Goal: Find contact information: Find contact information

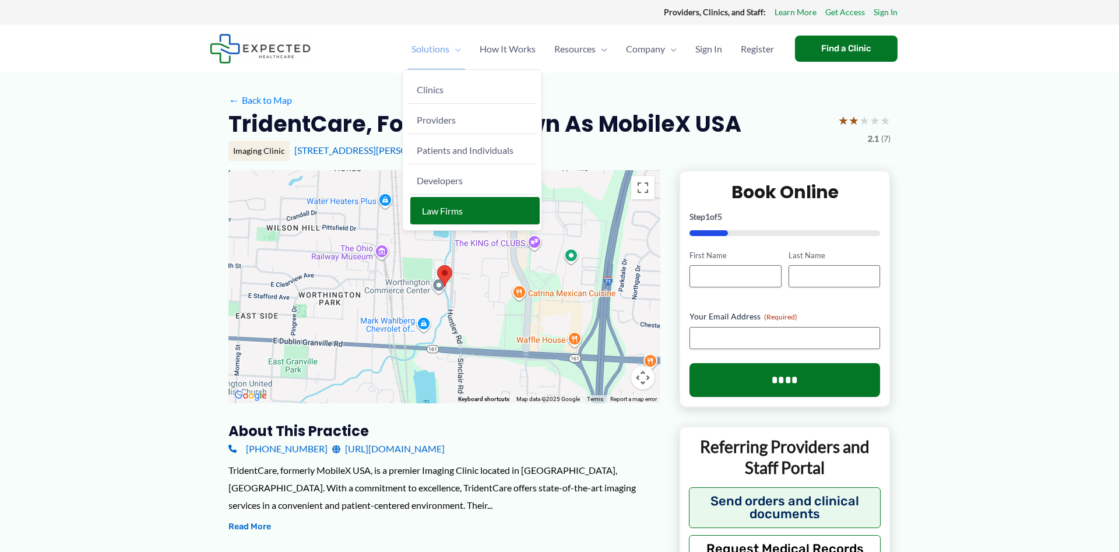
click at [440, 212] on span "Law Firms" at bounding box center [442, 210] width 41 height 11
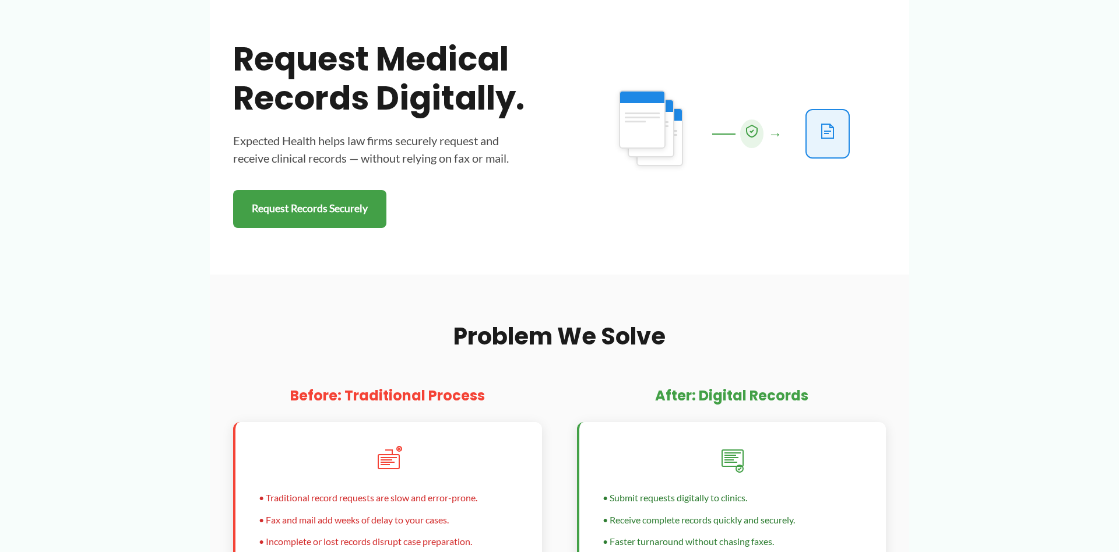
scroll to position [119, 0]
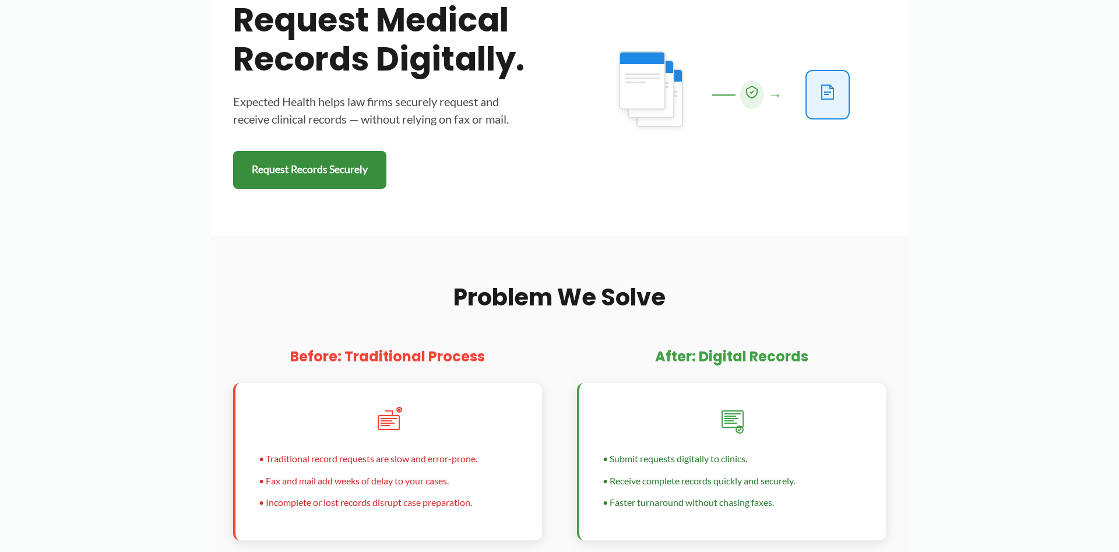
click at [342, 165] on link "Request Records Securely" at bounding box center [309, 170] width 153 height 38
click at [332, 162] on link "Request Records Securely" at bounding box center [309, 170] width 153 height 38
click at [333, 165] on link "Request Records Securely" at bounding box center [309, 170] width 153 height 38
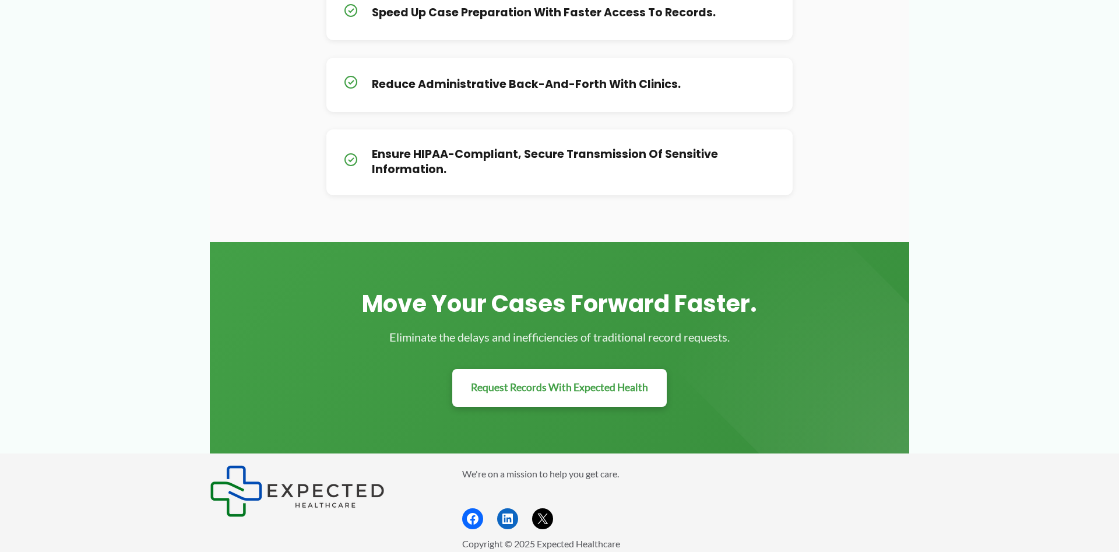
scroll to position [1248, 0]
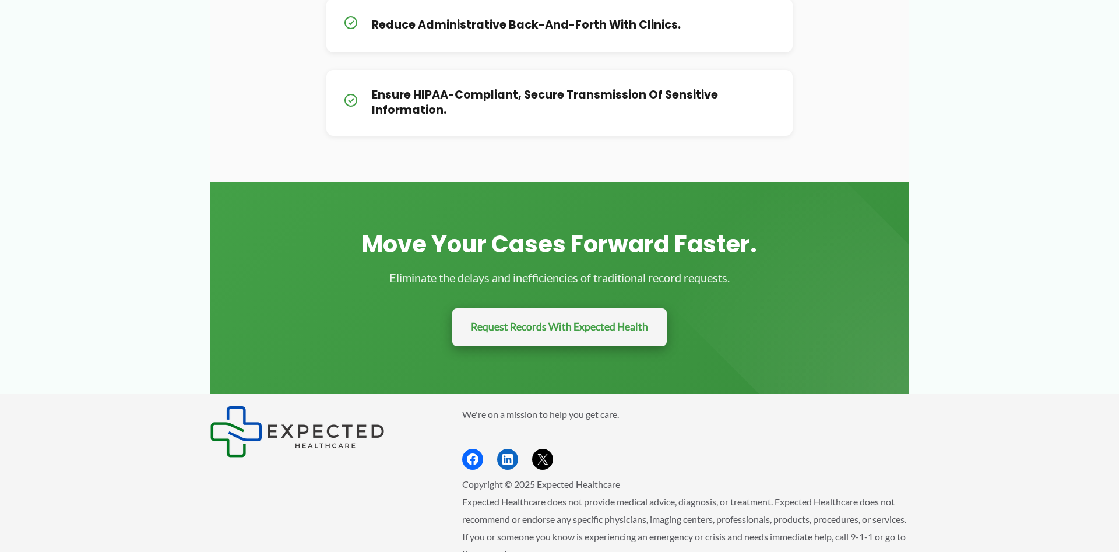
click at [601, 325] on link "Request Records With Expected Health" at bounding box center [559, 327] width 214 height 38
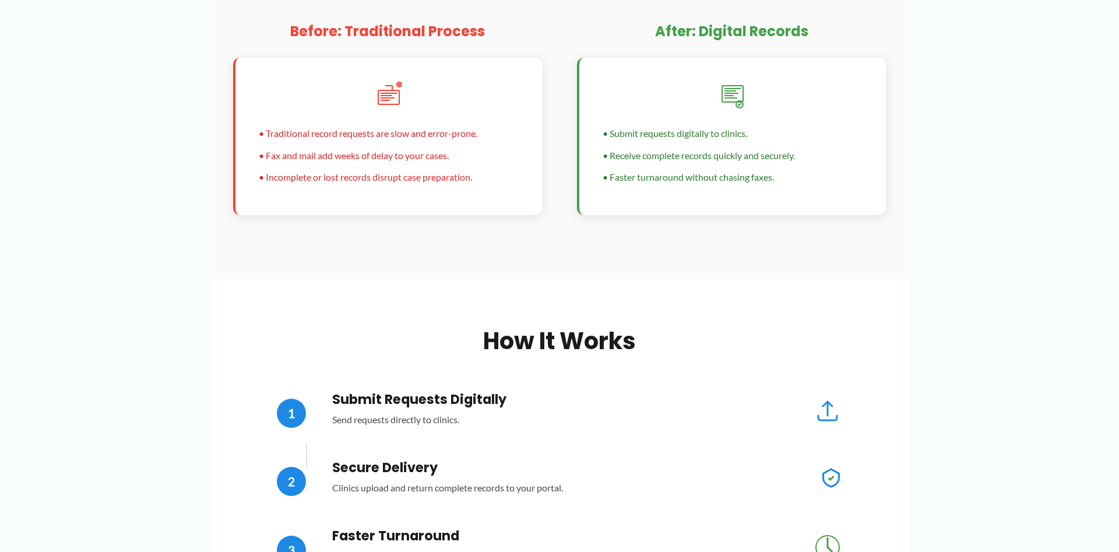
scroll to position [147, 0]
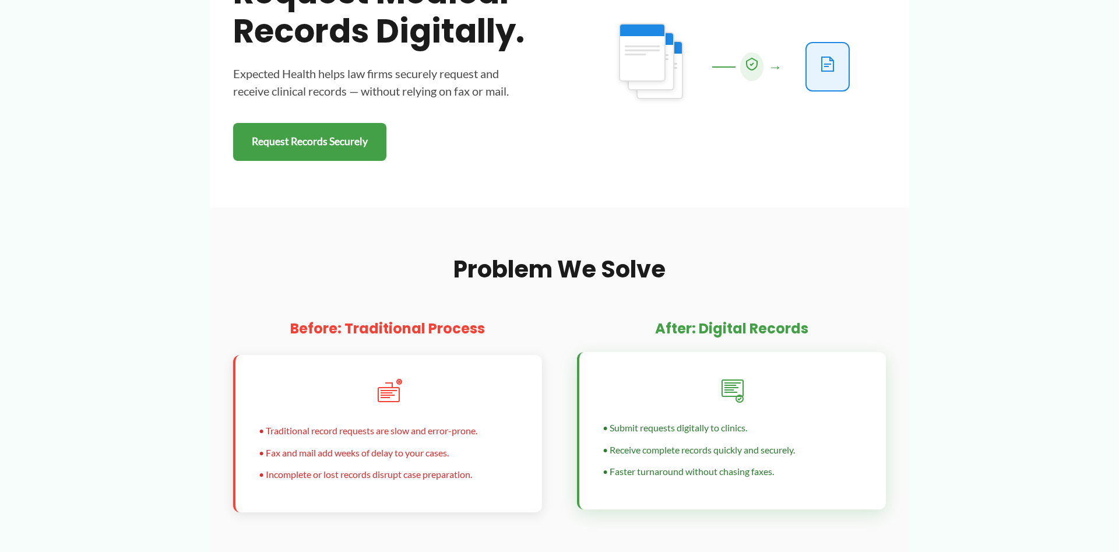
click at [735, 393] on icon at bounding box center [732, 389] width 28 height 28
click at [721, 327] on h3 "After: Digital Records" at bounding box center [731, 328] width 309 height 18
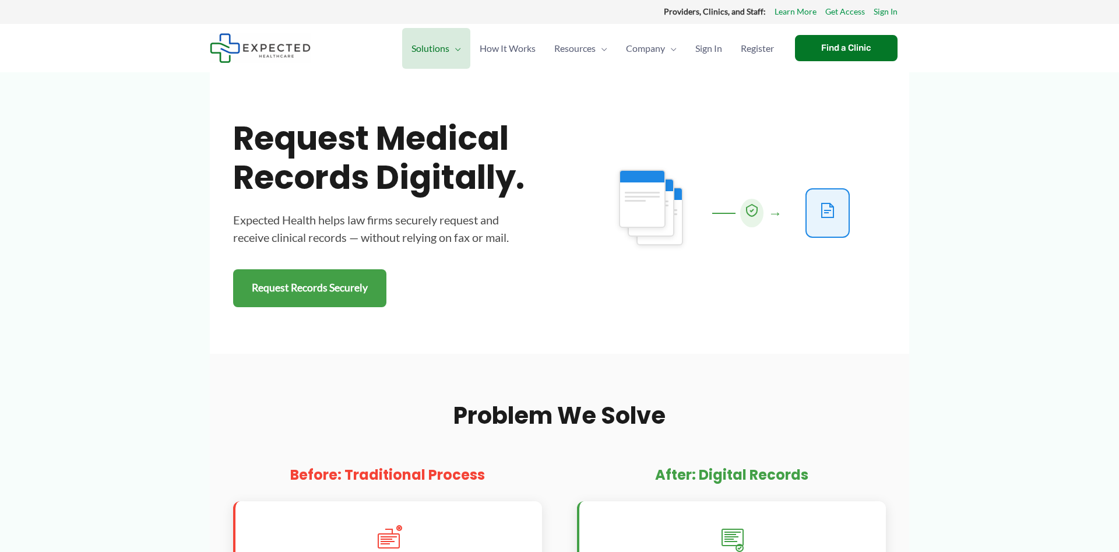
scroll to position [0, 0]
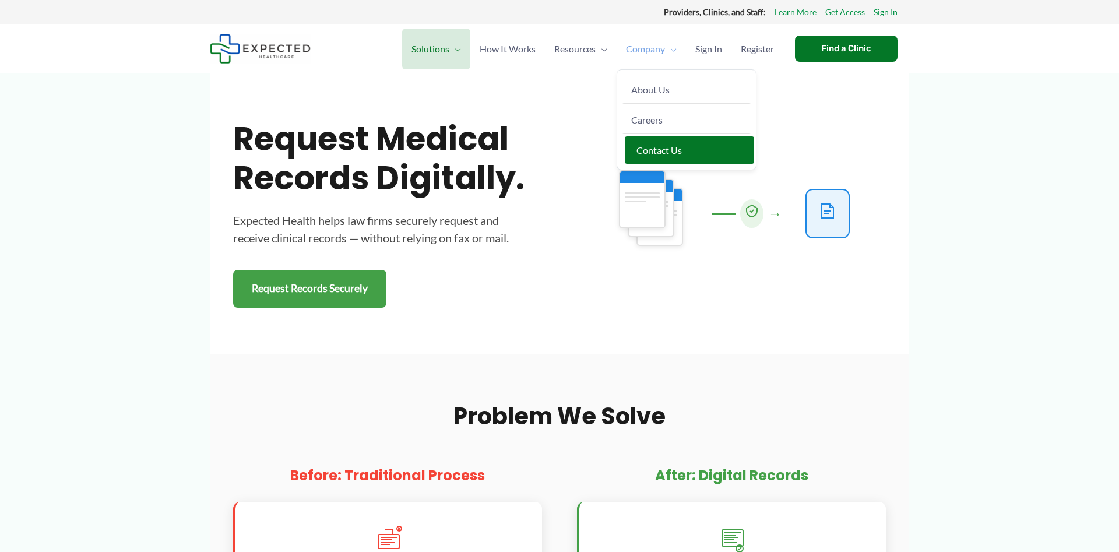
click at [664, 153] on span "Contact Us" at bounding box center [658, 150] width 45 height 11
